Goal: Use online tool/utility: Utilize a website feature to perform a specific function

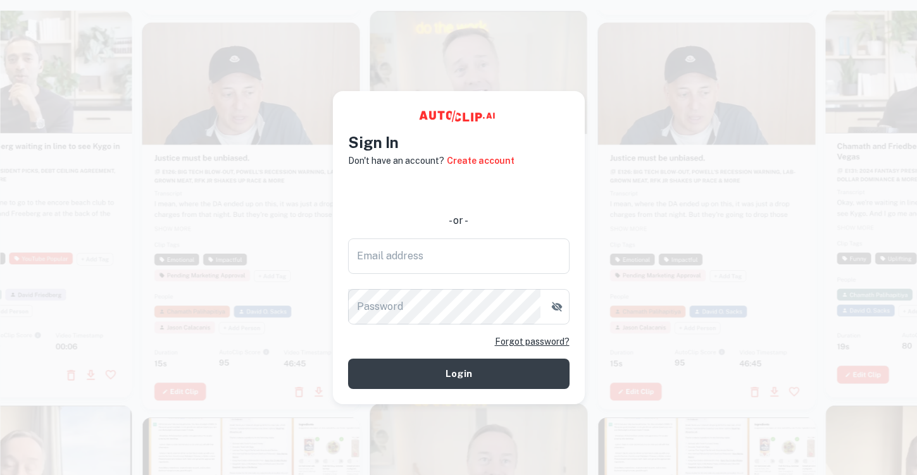
type input "[EMAIL_ADDRESS][DOMAIN_NAME]"
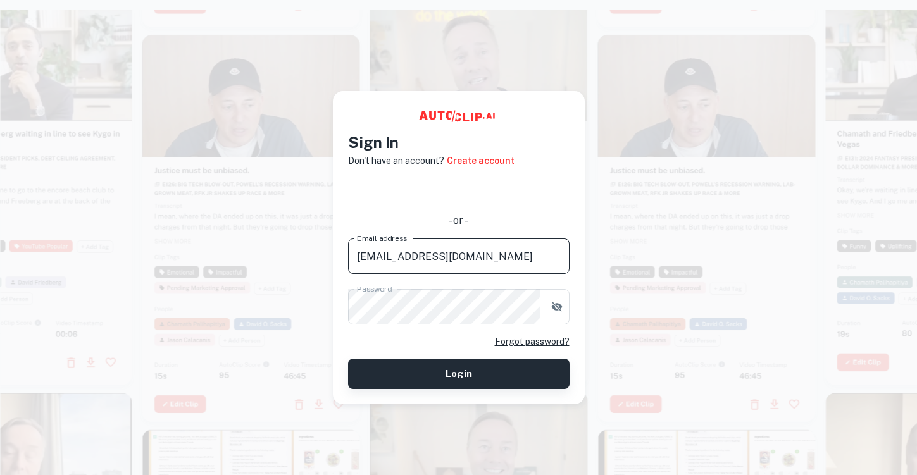
click at [461, 375] on button "Login" at bounding box center [459, 374] width 222 height 30
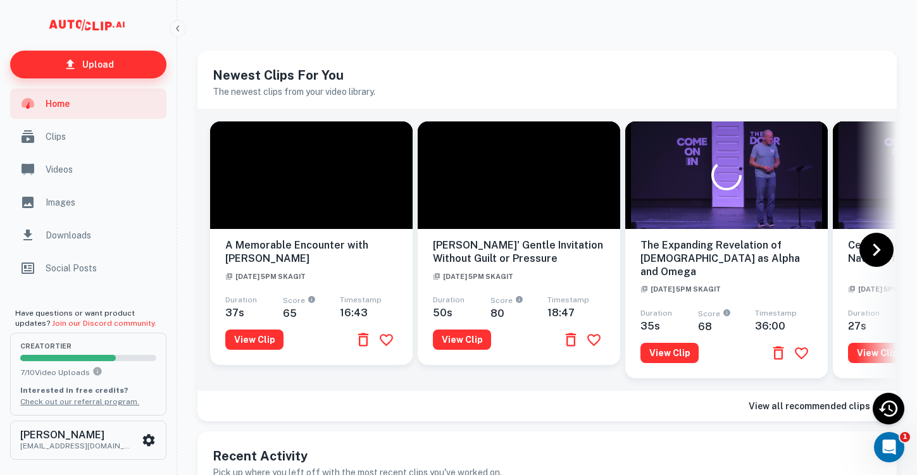
click at [101, 66] on p "Upload" at bounding box center [98, 65] width 32 height 14
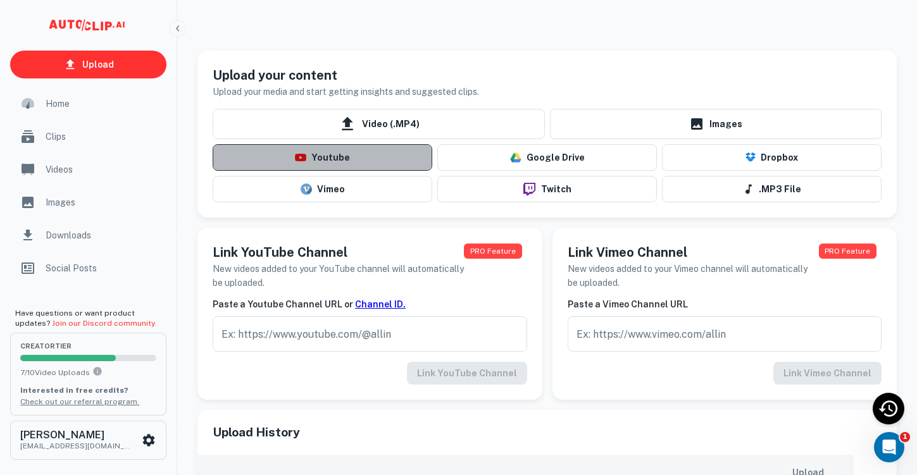
click at [348, 156] on button "Youtube" at bounding box center [323, 157] width 220 height 27
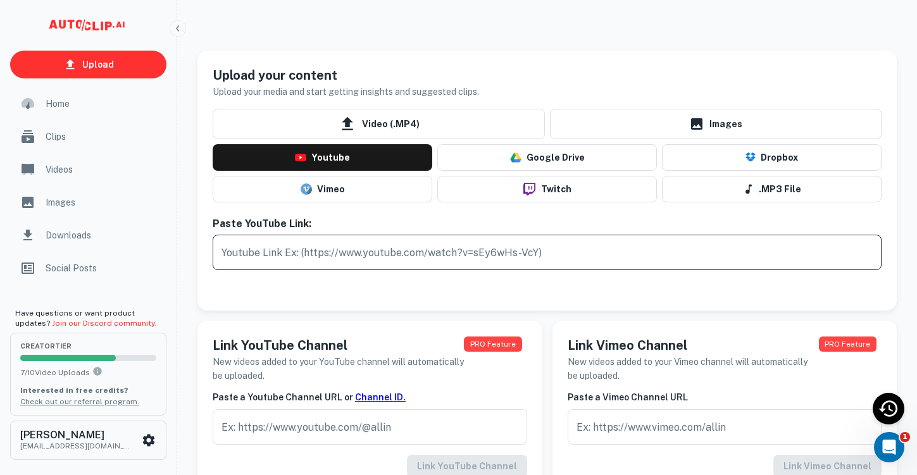
click at [354, 256] on input "text" at bounding box center [547, 252] width 669 height 35
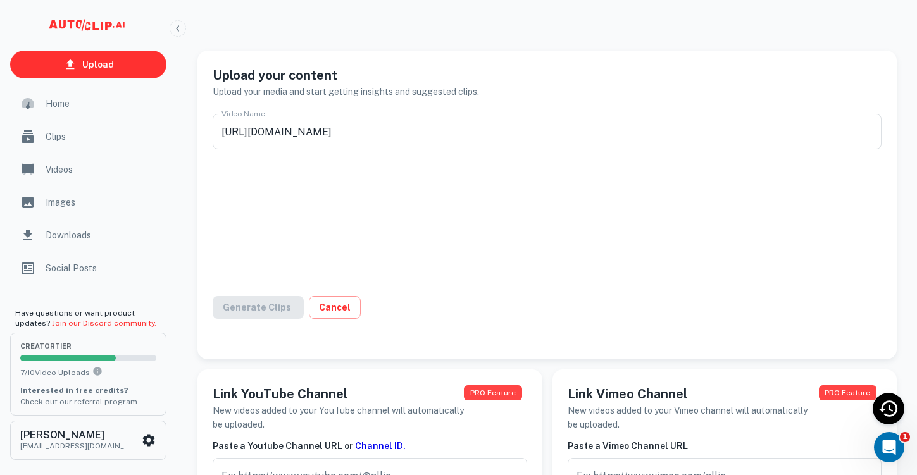
type input "[DATE] 5PM Skagit"
click at [275, 307] on button "Generate Clips" at bounding box center [265, 307] width 104 height 23
